Goal: Task Accomplishment & Management: Use online tool/utility

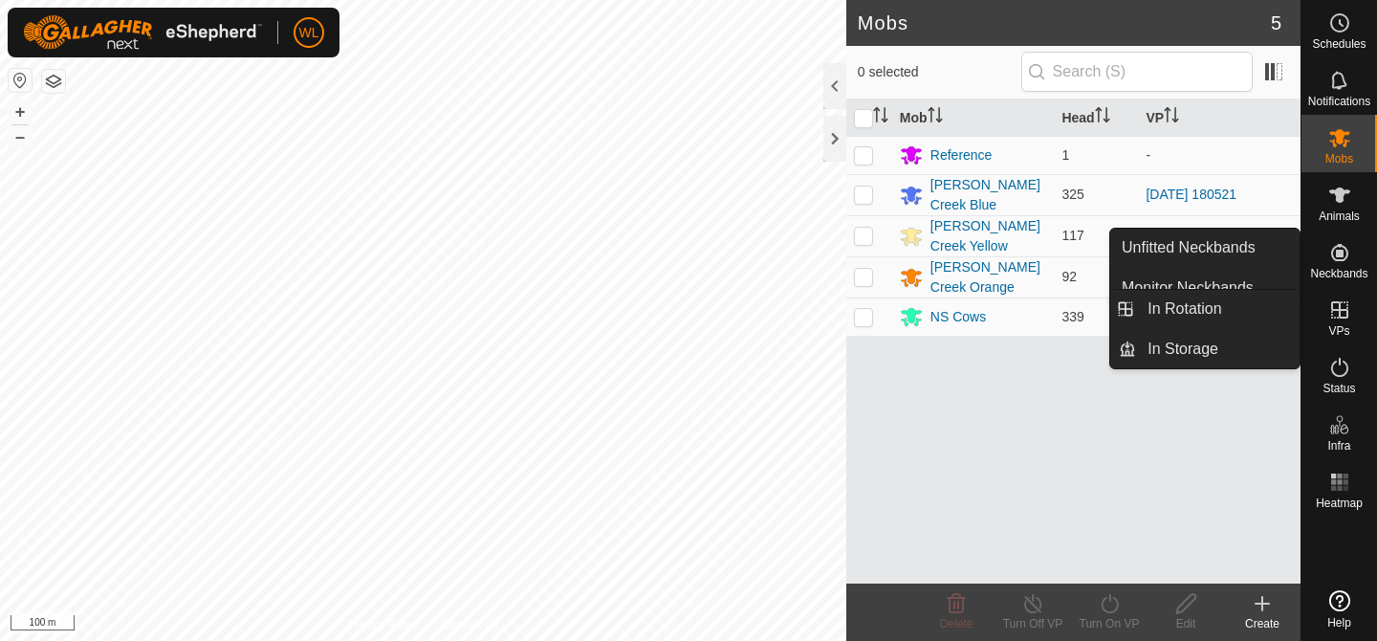
click at [1329, 312] on icon at bounding box center [1339, 309] width 23 height 23
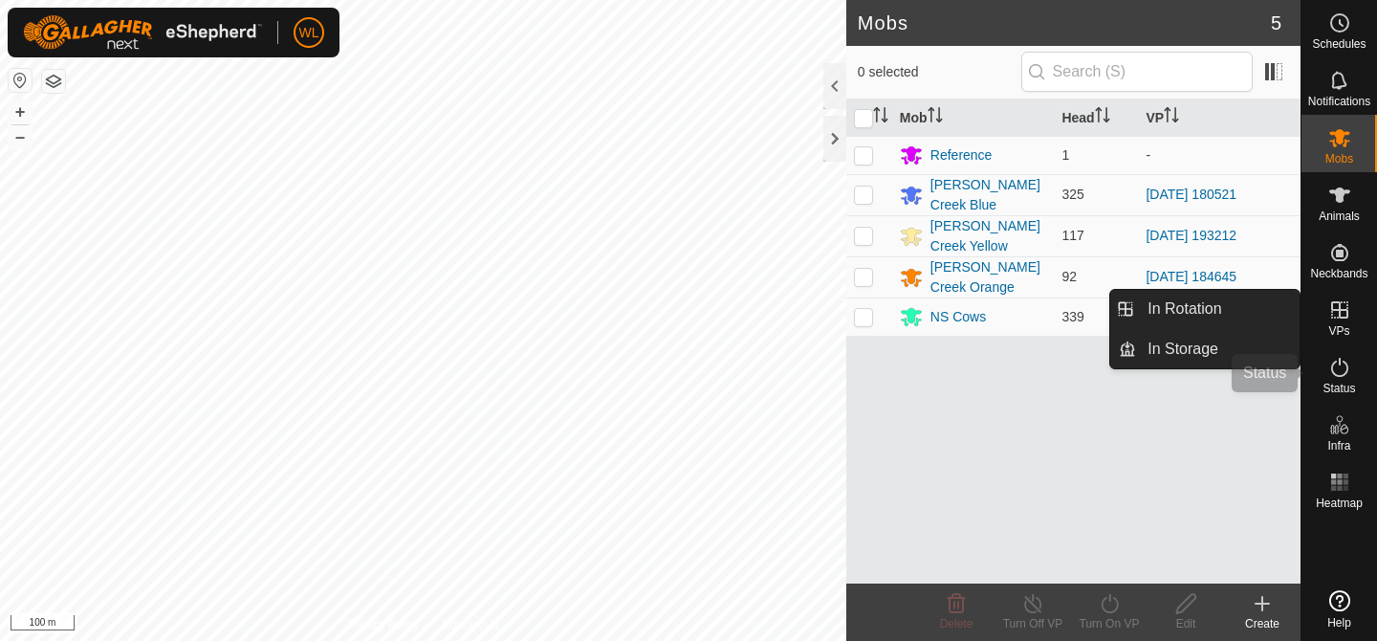
click at [1336, 314] on icon at bounding box center [1339, 309] width 23 height 23
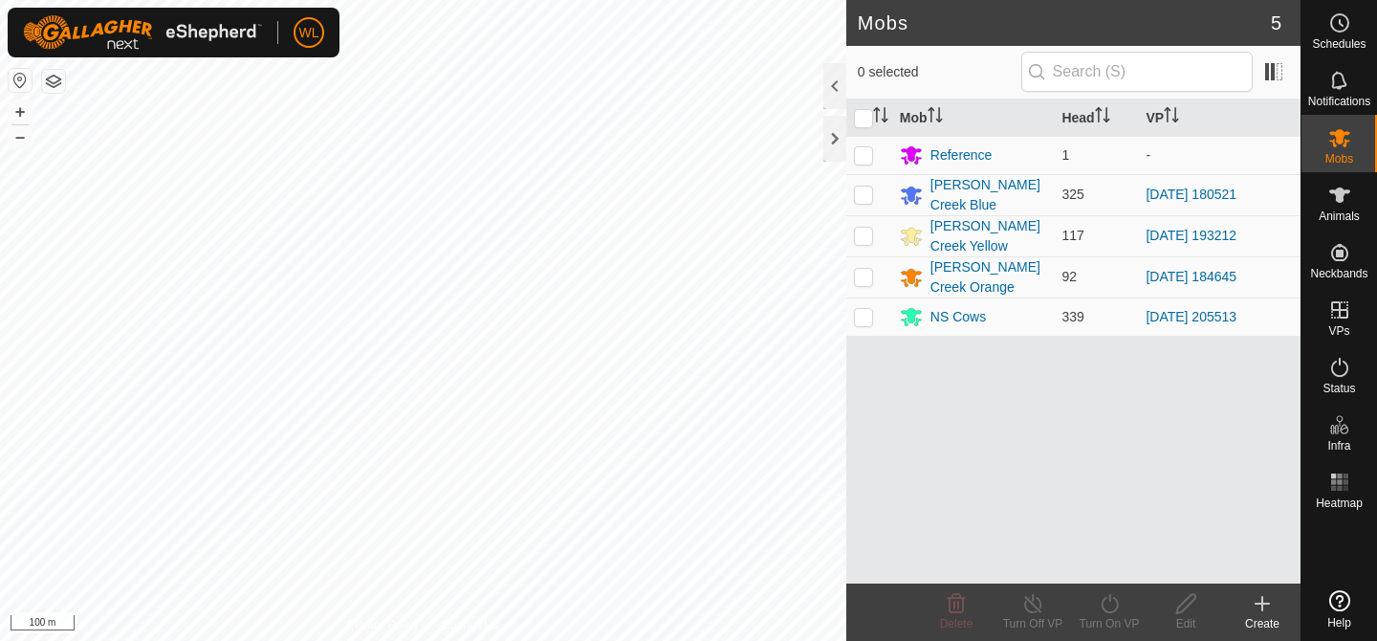
click at [1256, 610] on icon at bounding box center [1262, 603] width 23 height 23
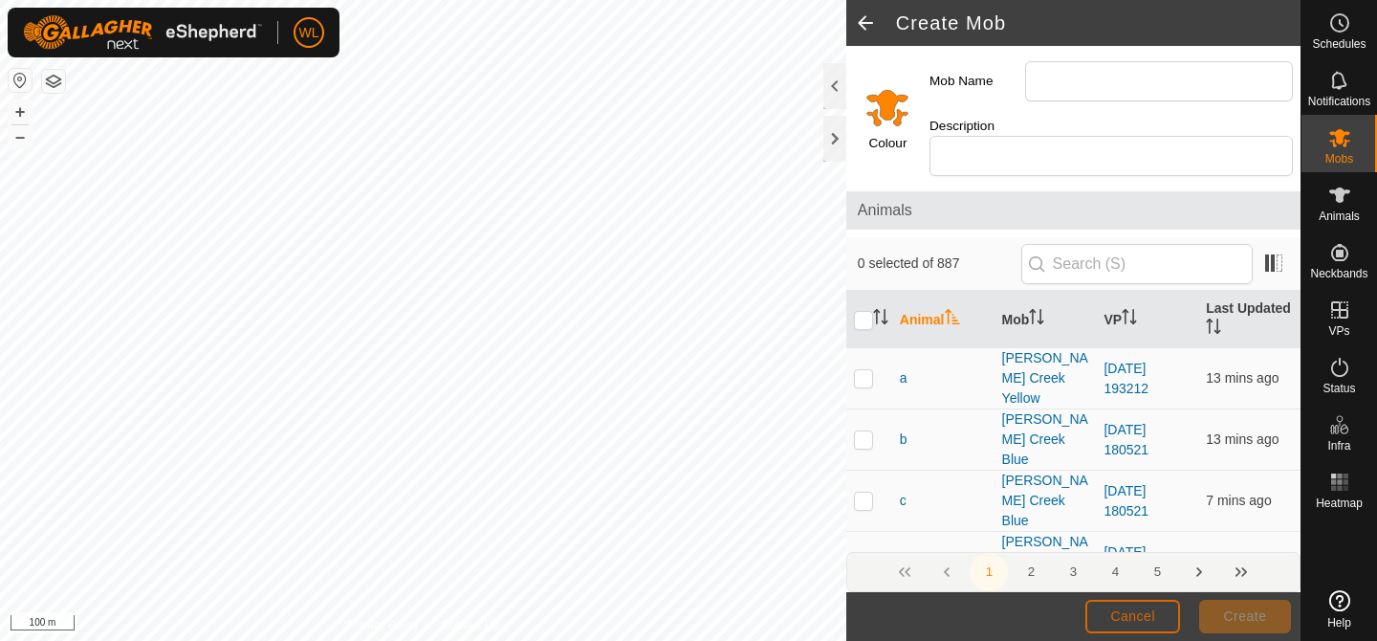
click at [1095, 612] on button "Cancel" at bounding box center [1133, 616] width 95 height 33
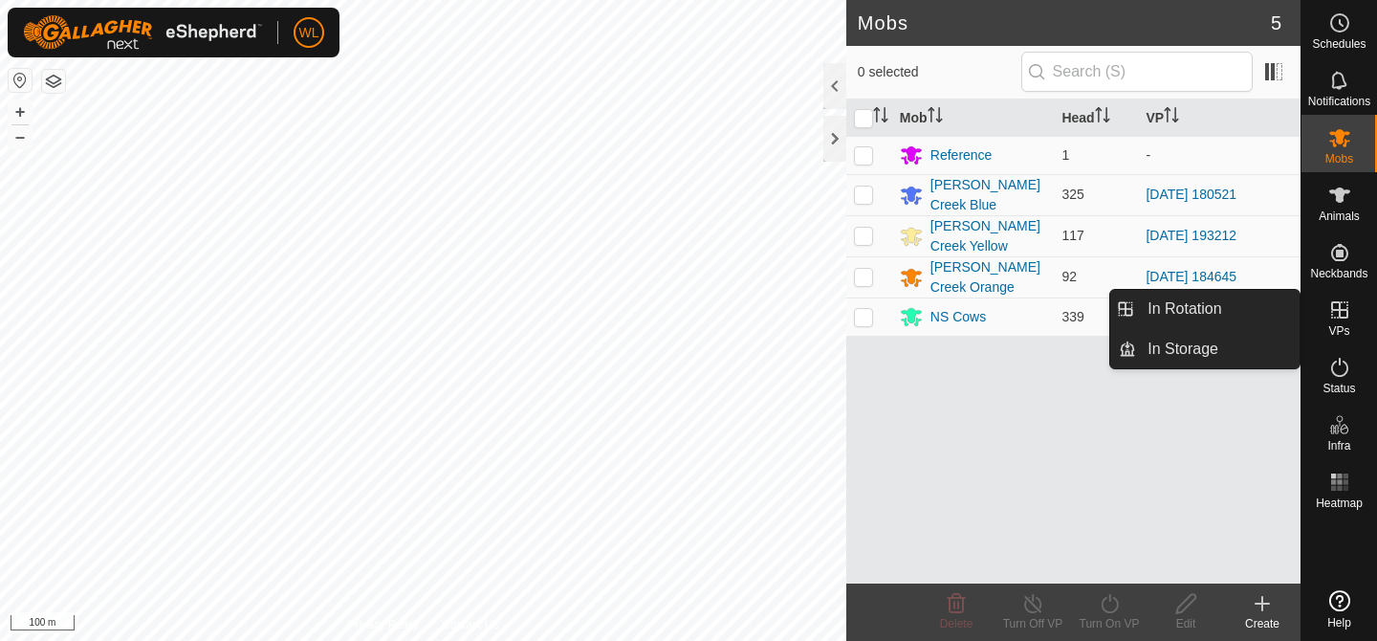
click at [1333, 322] on es-virtualpaddocks-svg-icon at bounding box center [1340, 310] width 34 height 31
click at [1254, 306] on link "In Rotation" at bounding box center [1218, 309] width 164 height 38
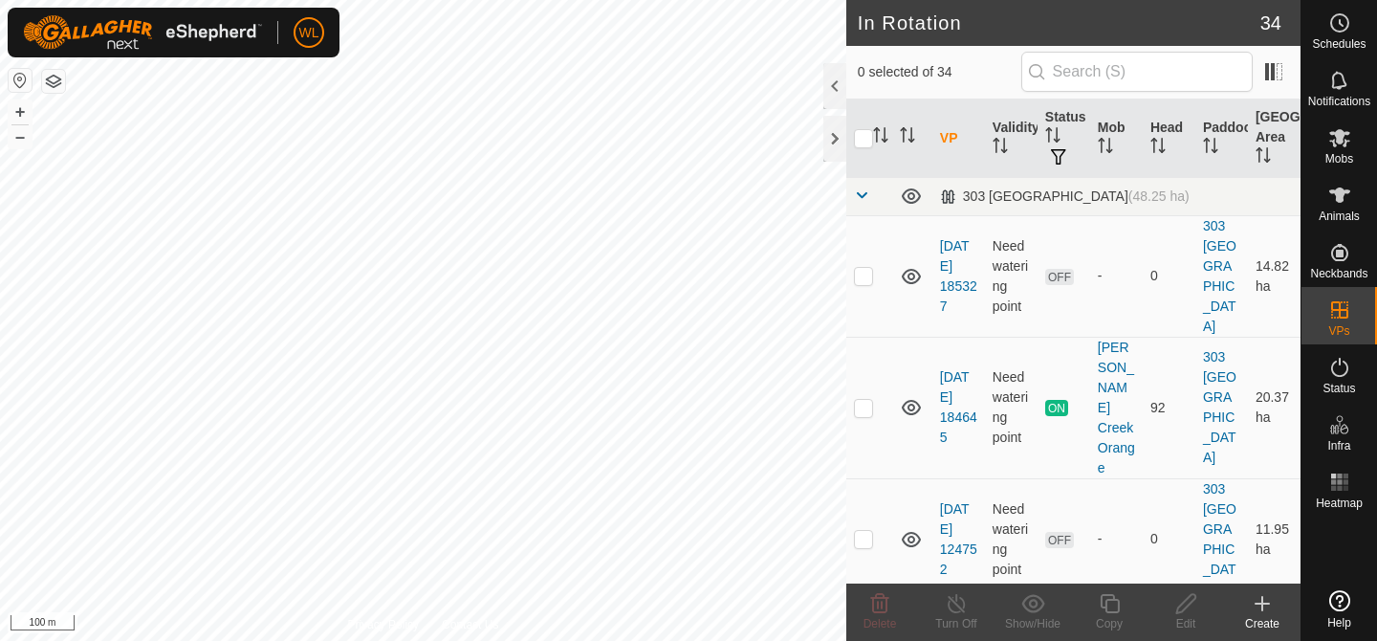
click at [1262, 606] on icon at bounding box center [1262, 603] width 0 height 13
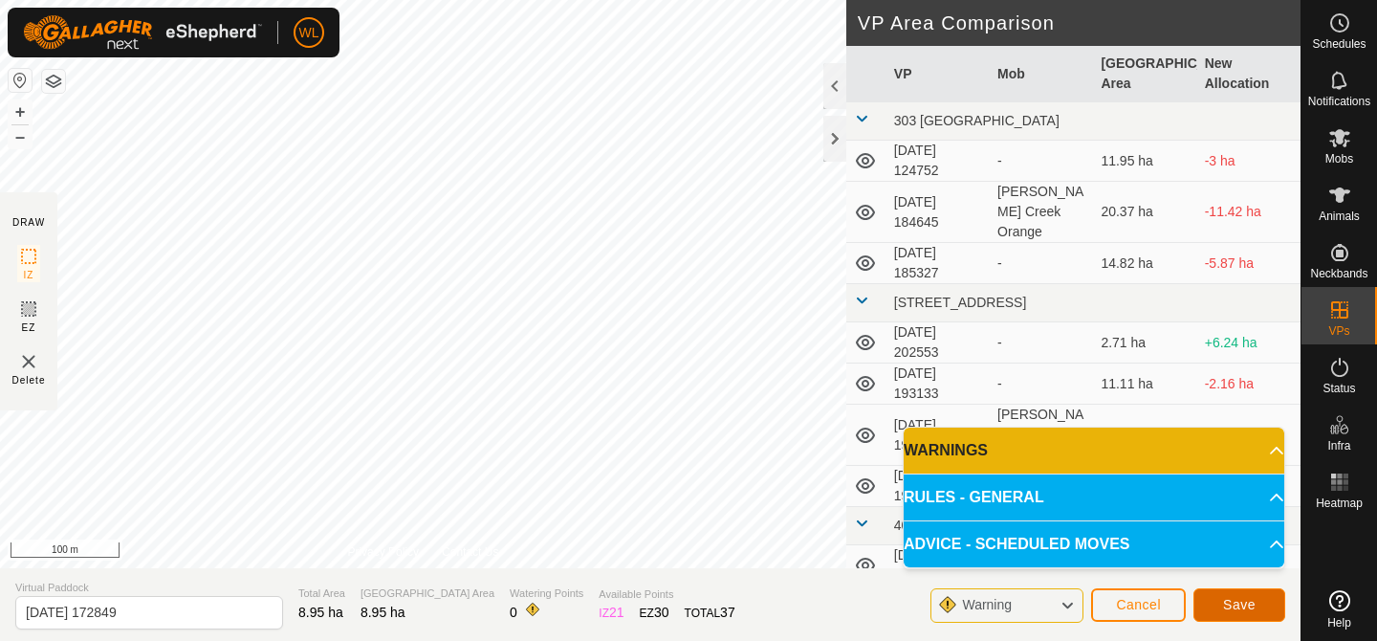
click at [1212, 597] on button "Save" at bounding box center [1240, 604] width 92 height 33
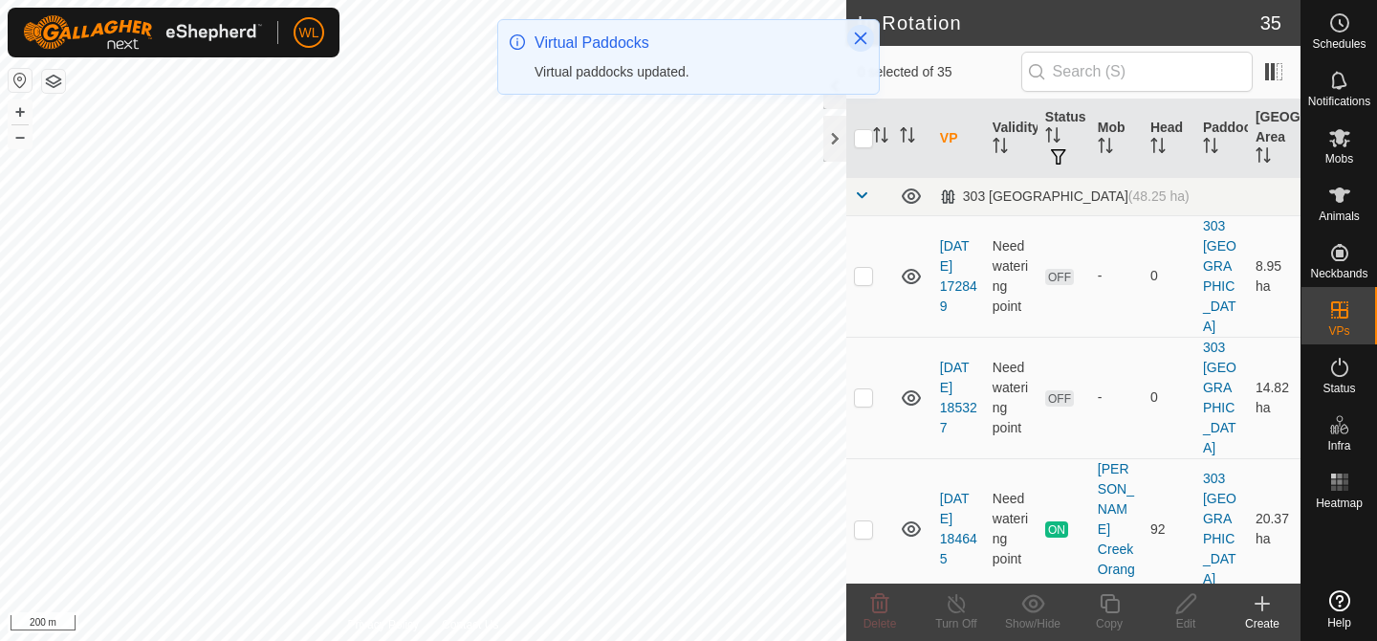
click at [855, 33] on icon "Close" at bounding box center [861, 39] width 12 height 12
